Goal: Task Accomplishment & Management: Manage account settings

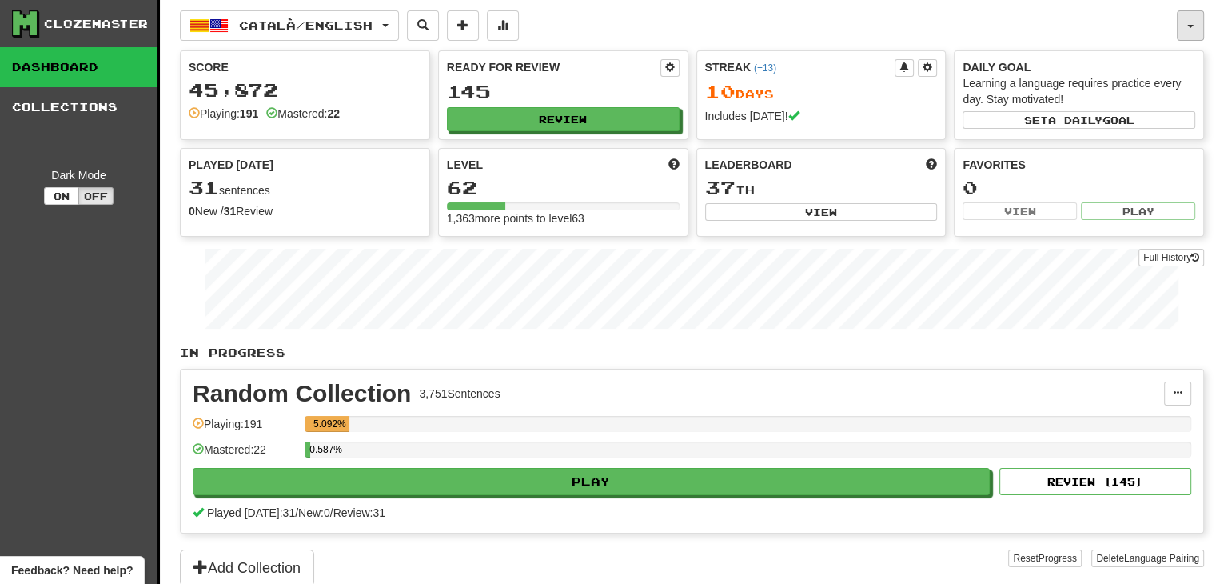
click at [1183, 26] on button "button" at bounding box center [1190, 25] width 27 height 30
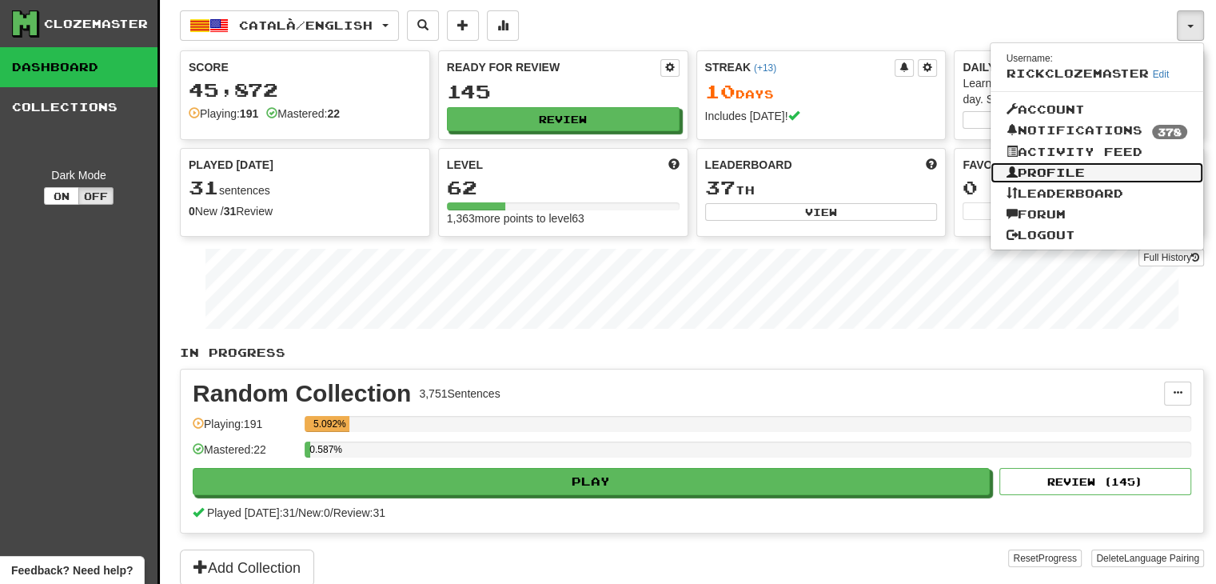
click at [1037, 177] on link "Profile" at bounding box center [1097, 172] width 213 height 21
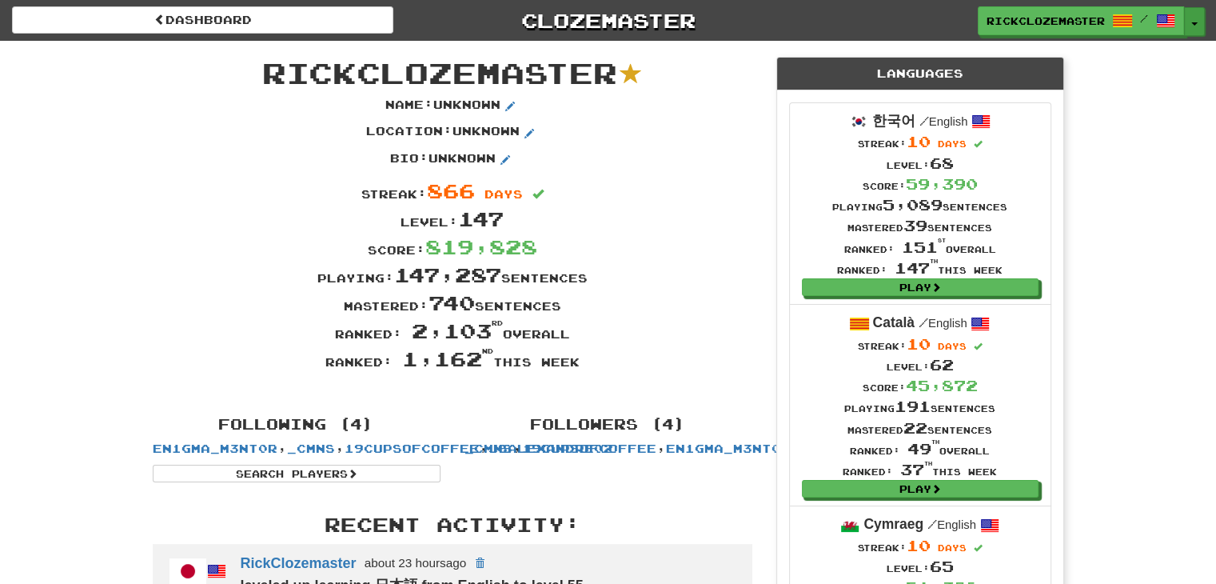
click at [1194, 30] on button "Toggle Dropdown" at bounding box center [1194, 21] width 21 height 29
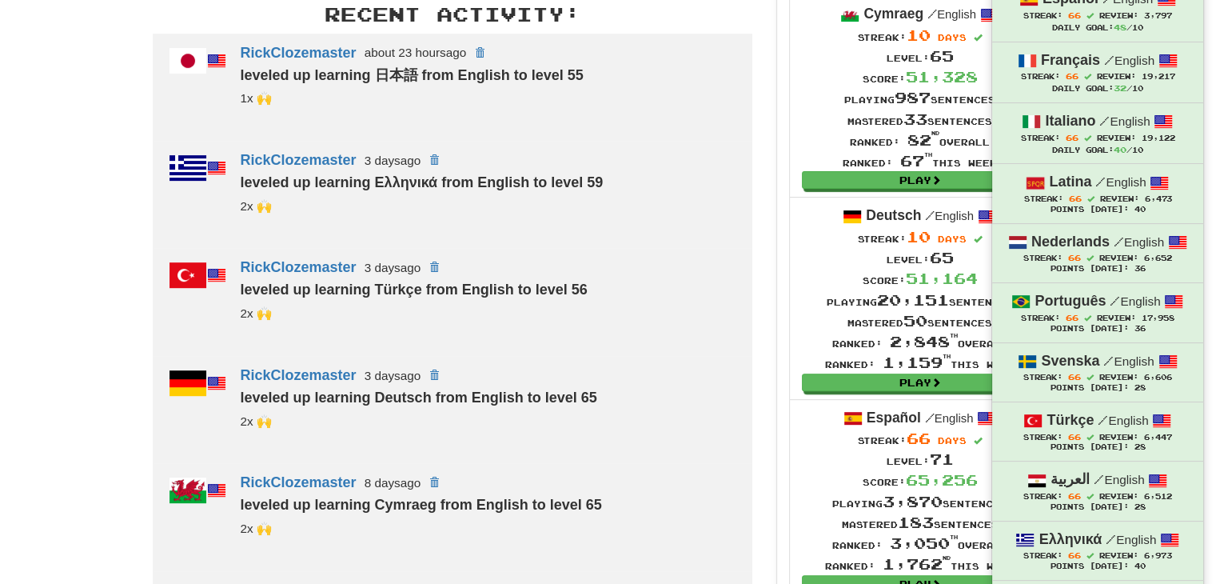
scroll to position [1020, 0]
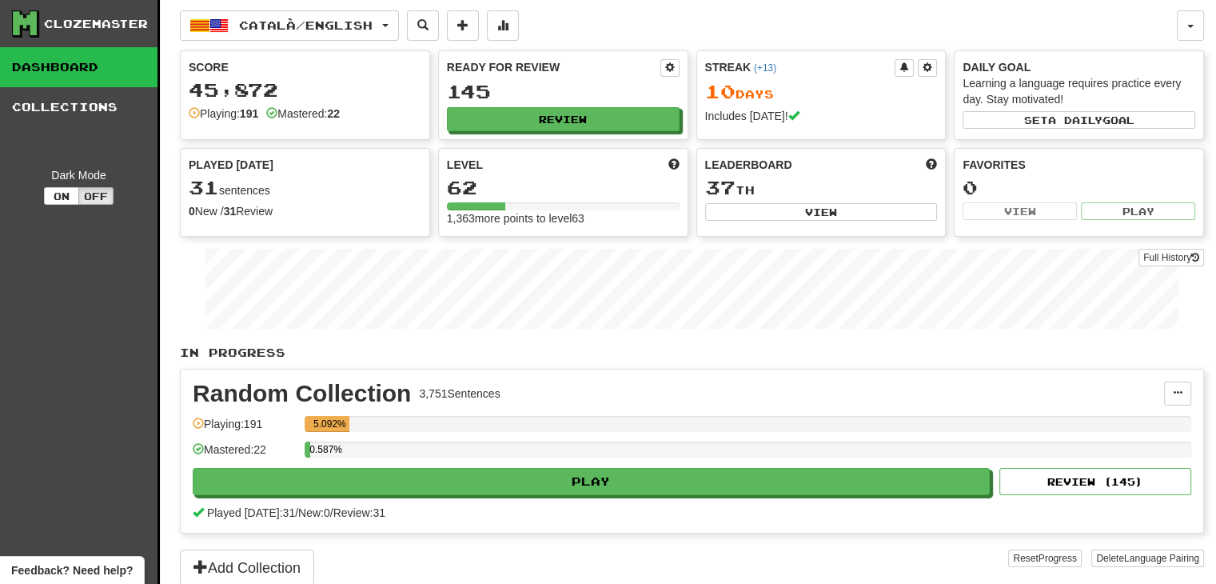
click at [1173, 20] on div "Català / English 한국어 / English Streak: 10 Review: 4,984 Points today: 36 Català…" at bounding box center [678, 25] width 997 height 30
click at [1181, 22] on button "button" at bounding box center [1190, 25] width 27 height 30
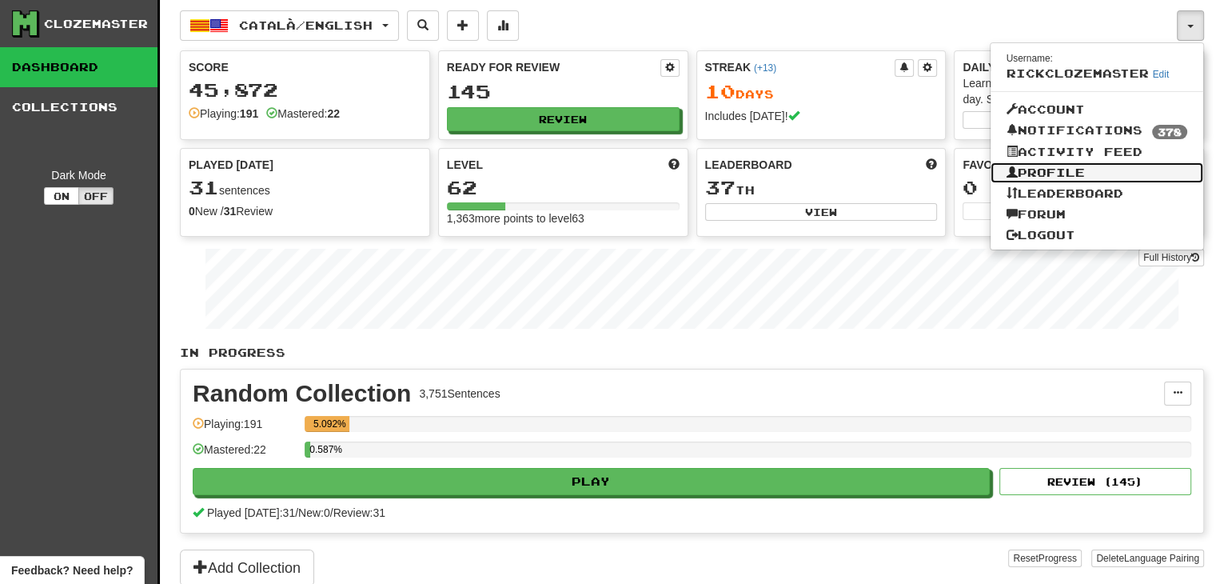
click at [1080, 166] on link "Profile" at bounding box center [1097, 172] width 213 height 21
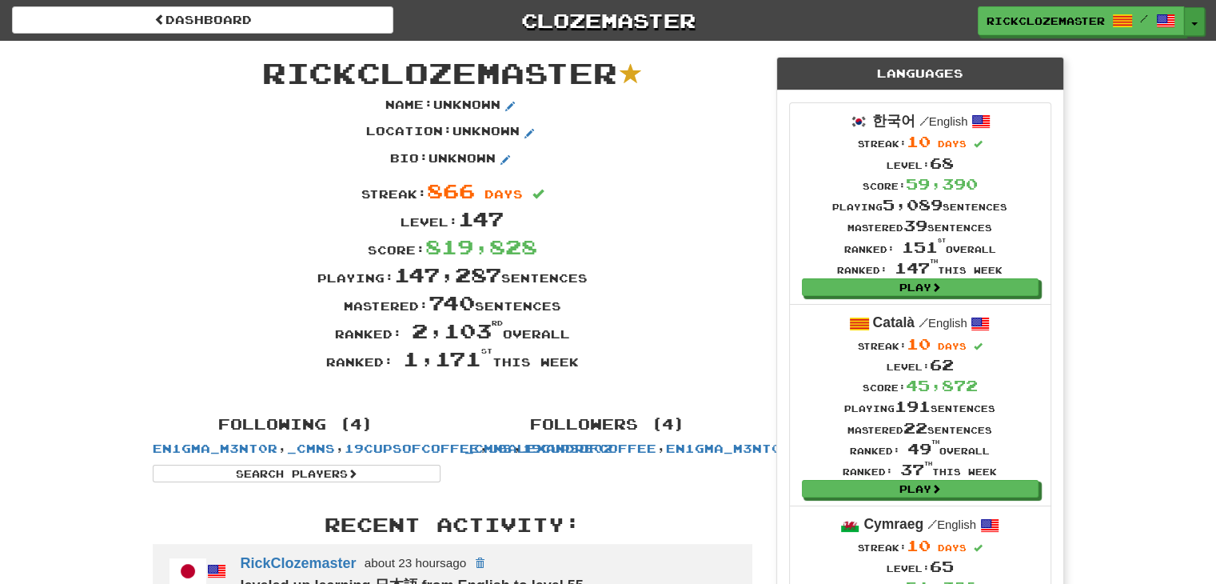
click at [1195, 26] on button "Toggle Dropdown" at bounding box center [1194, 21] width 21 height 29
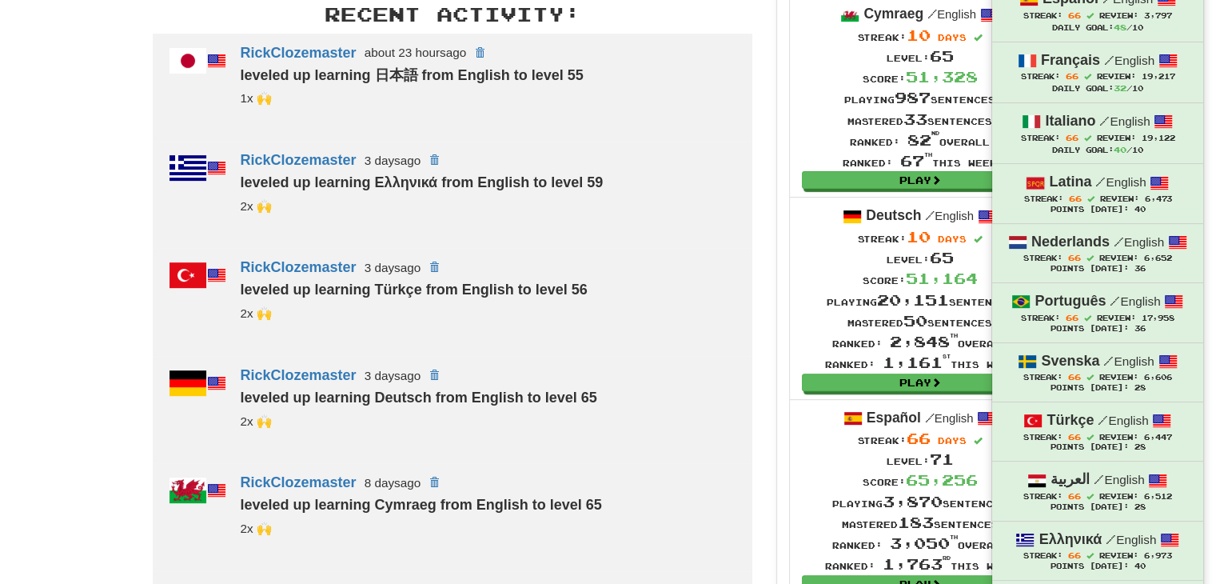
scroll to position [1020, 0]
